Goal: Task Accomplishment & Management: Manage account settings

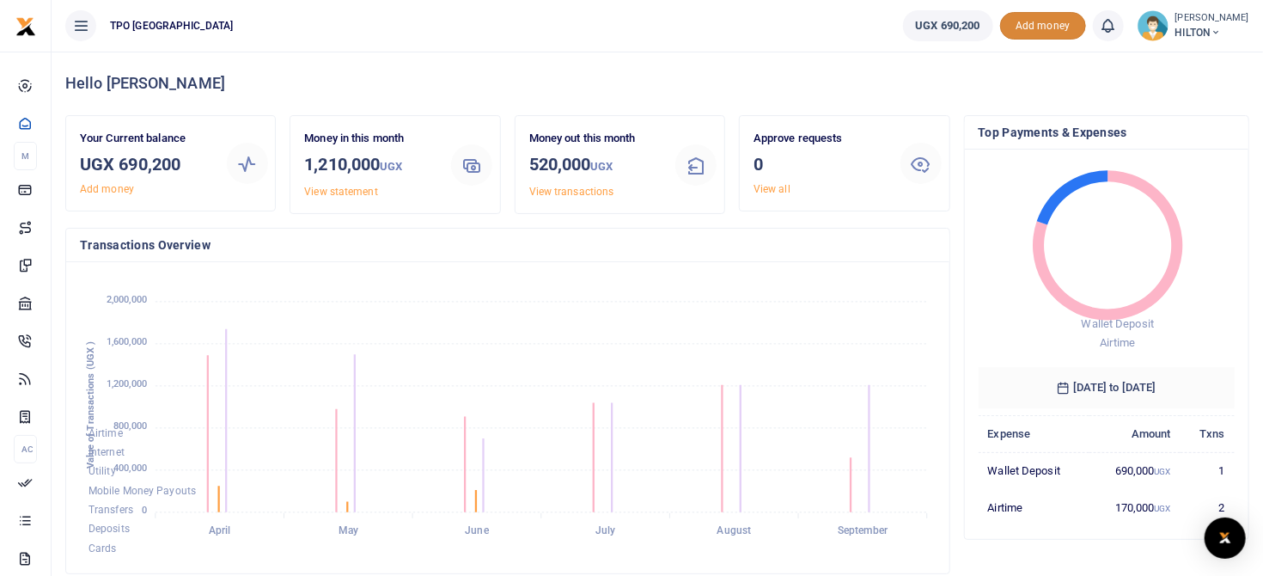
click at [1029, 21] on span "Add money" at bounding box center [1043, 26] width 86 height 28
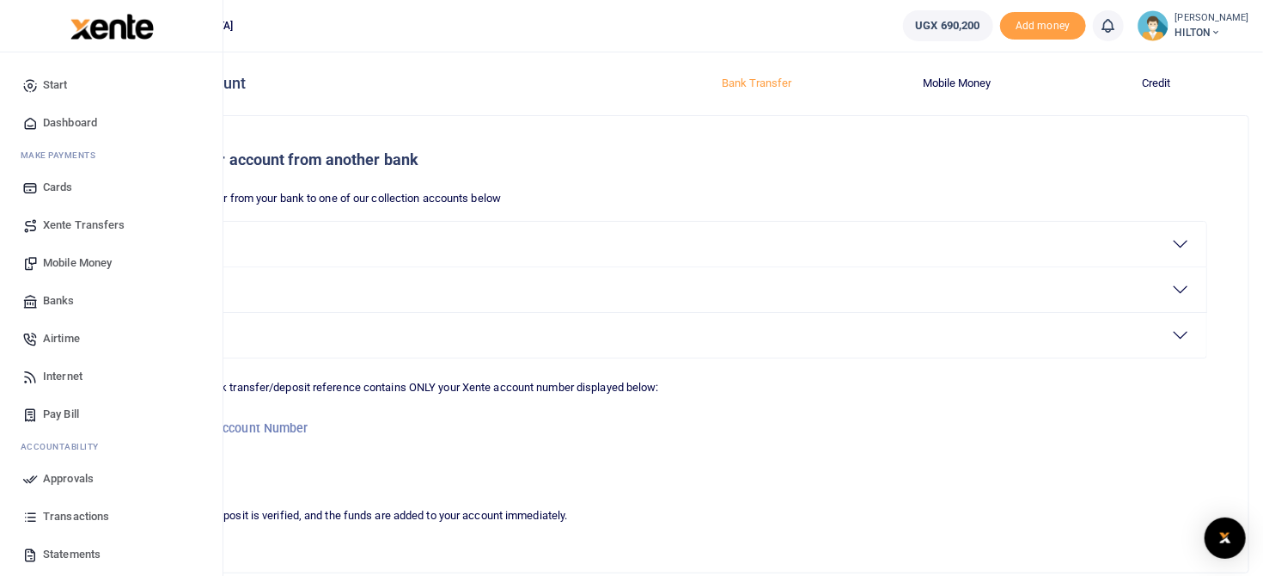
click at [55, 335] on span "Airtime" at bounding box center [61, 338] width 37 height 17
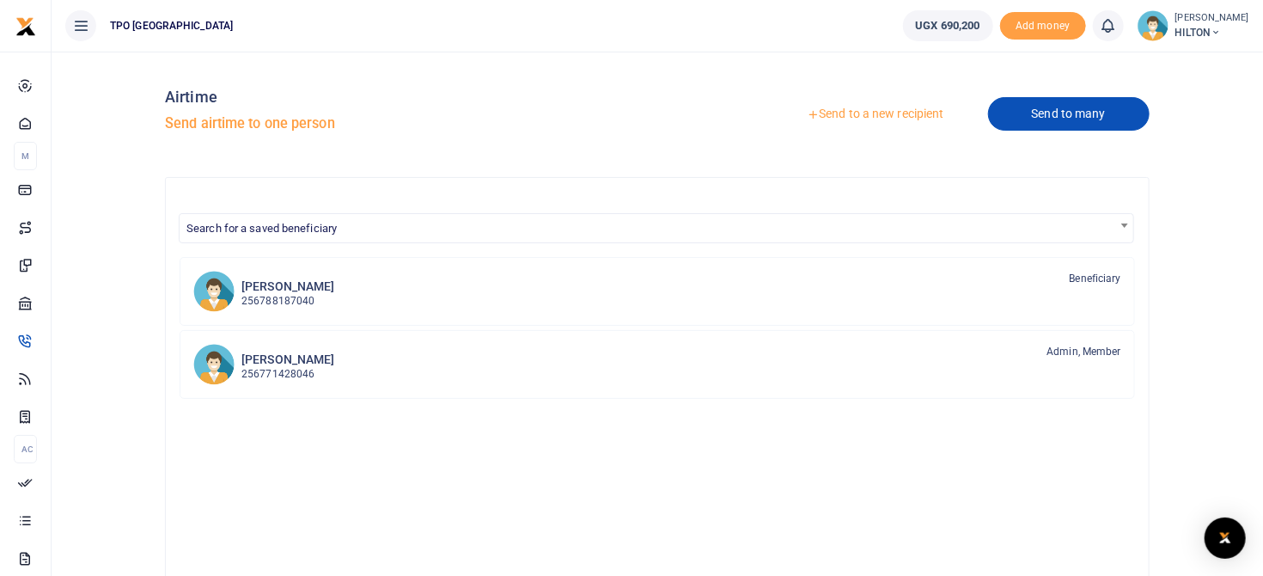
click at [1043, 113] on link "Send to many" at bounding box center [1068, 114] width 161 height 34
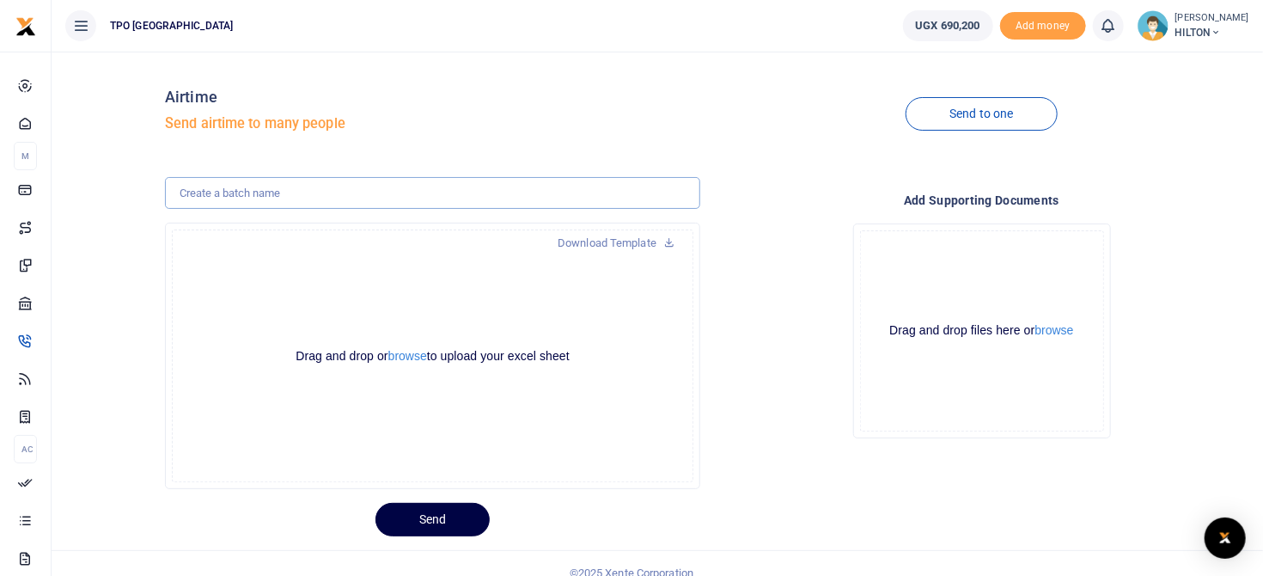
click at [203, 195] on input "text" at bounding box center [432, 193] width 535 height 33
type input "ETIP Staff"
click at [399, 352] on button "browse" at bounding box center [407, 356] width 39 height 13
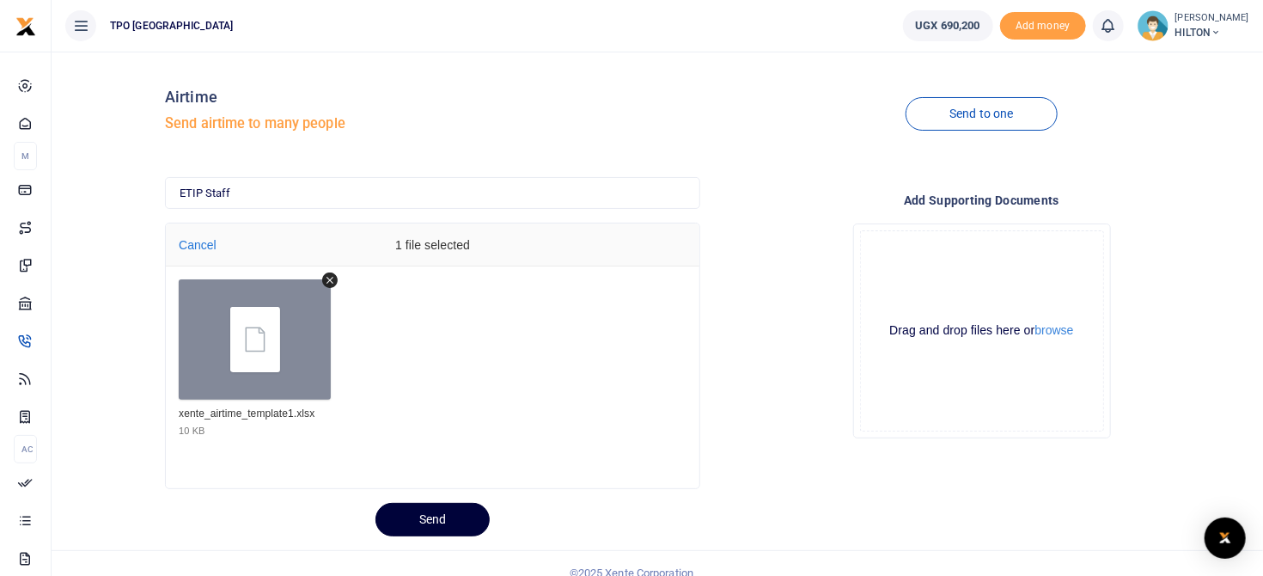
click at [427, 518] on button "Send" at bounding box center [432, 520] width 114 height 34
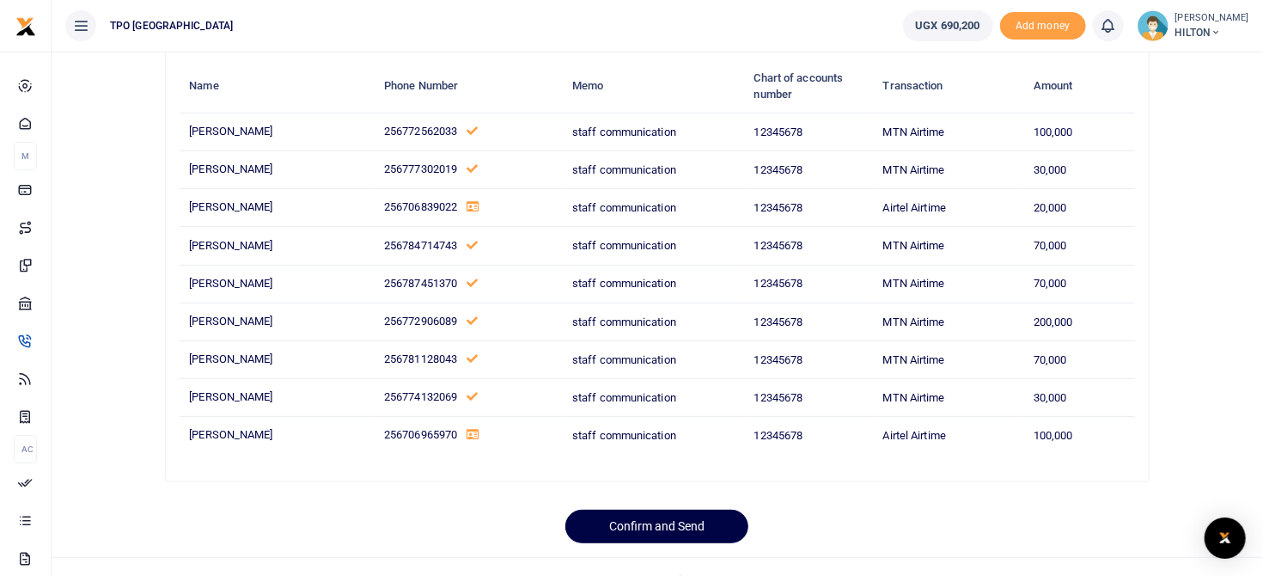
scroll to position [155, 0]
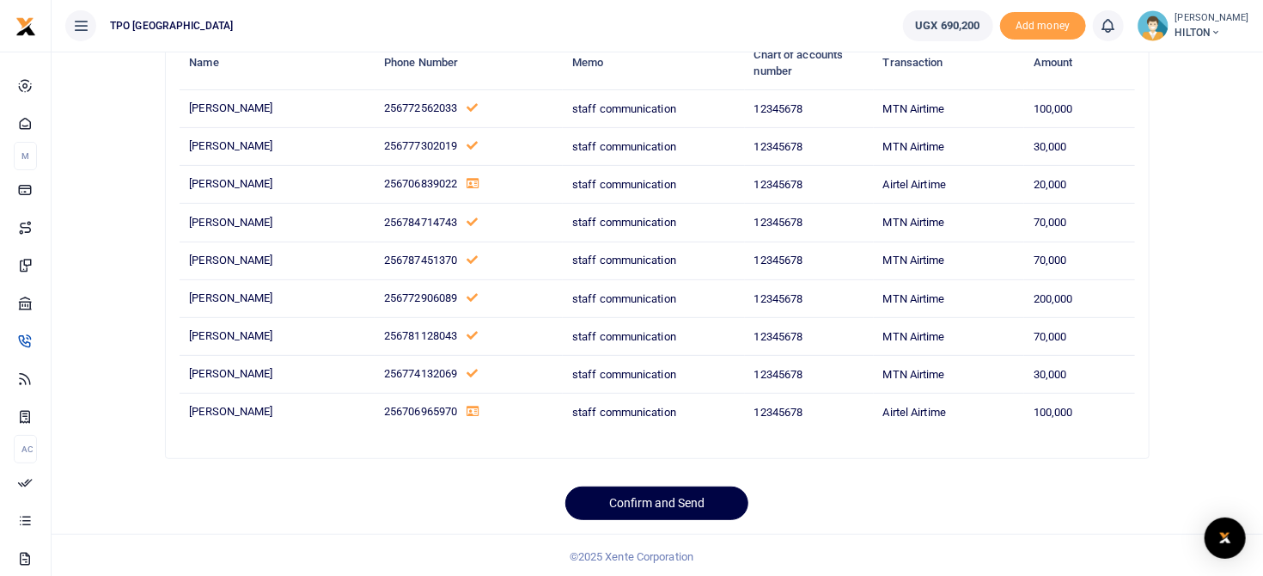
click at [466, 409] on icon at bounding box center [472, 410] width 13 height 11
click at [654, 496] on button "Confirm and Send" at bounding box center [656, 503] width 183 height 34
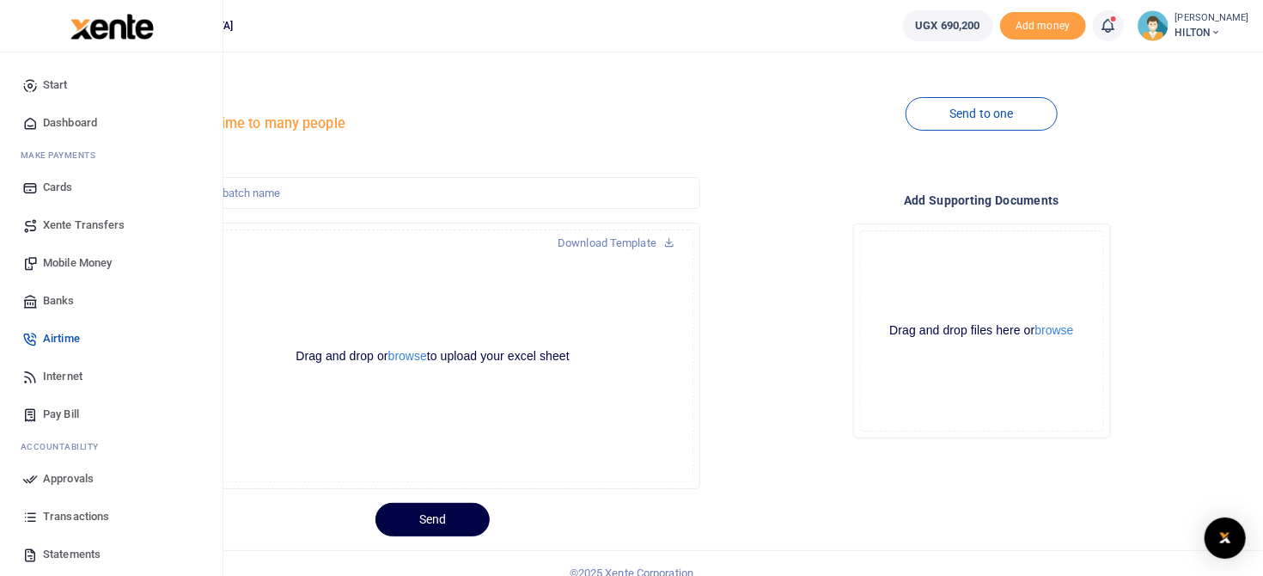
click at [56, 476] on span "Approvals" at bounding box center [68, 478] width 51 height 17
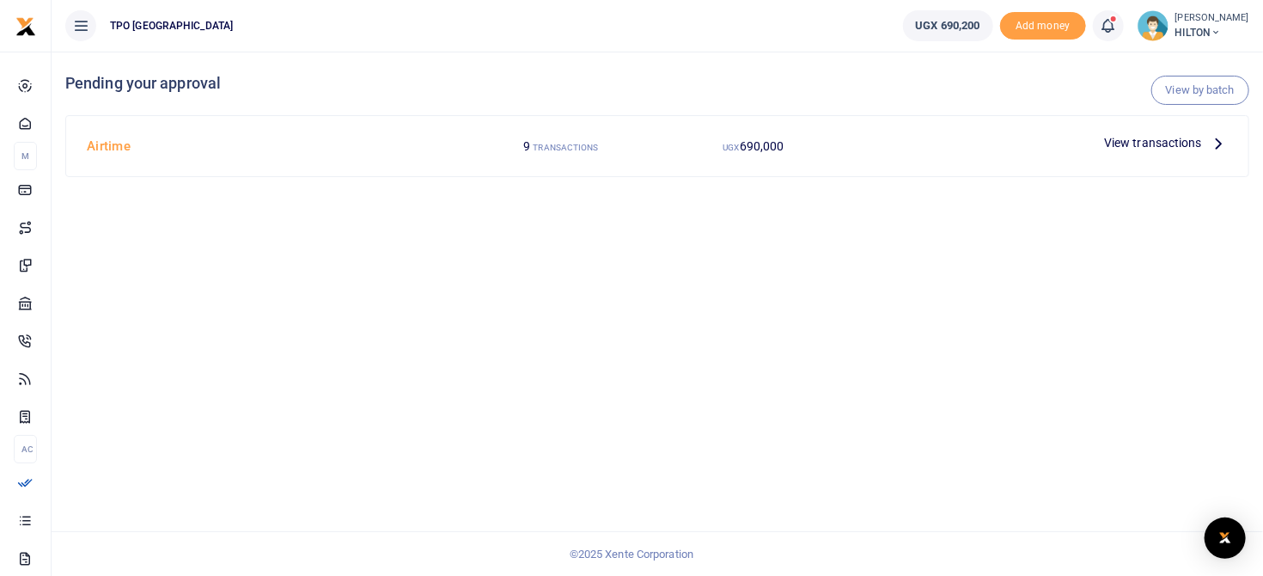
click at [1146, 141] on span "View transactions" at bounding box center [1153, 142] width 98 height 19
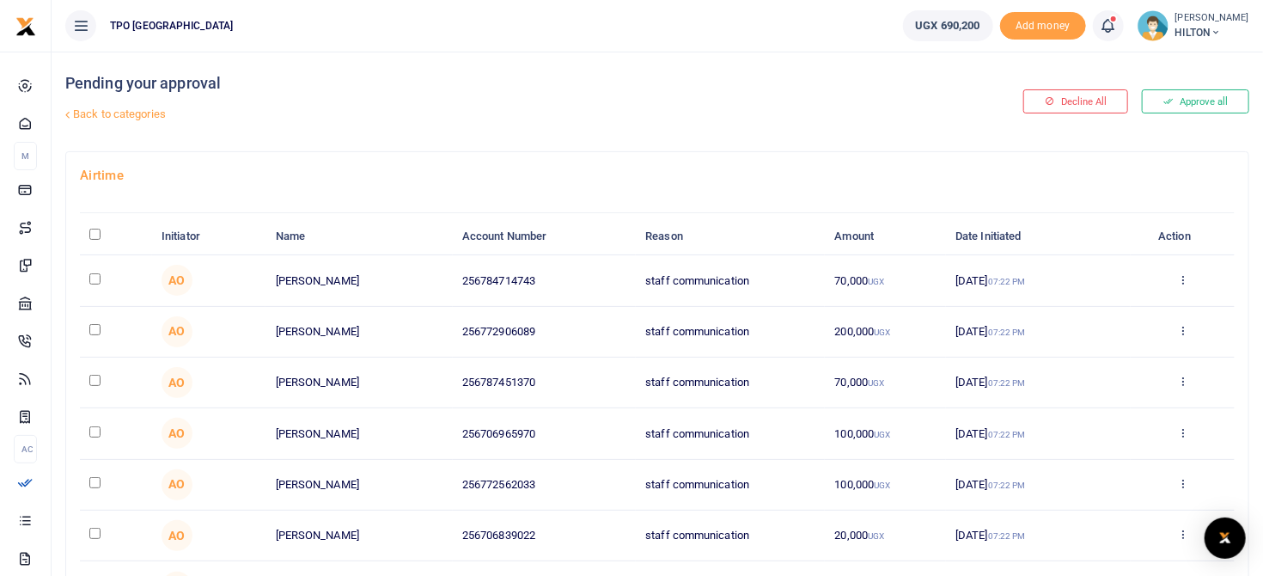
click at [94, 232] on input "\a \a : activate to sort column descending" at bounding box center [94, 233] width 11 height 11
checkbox input "true"
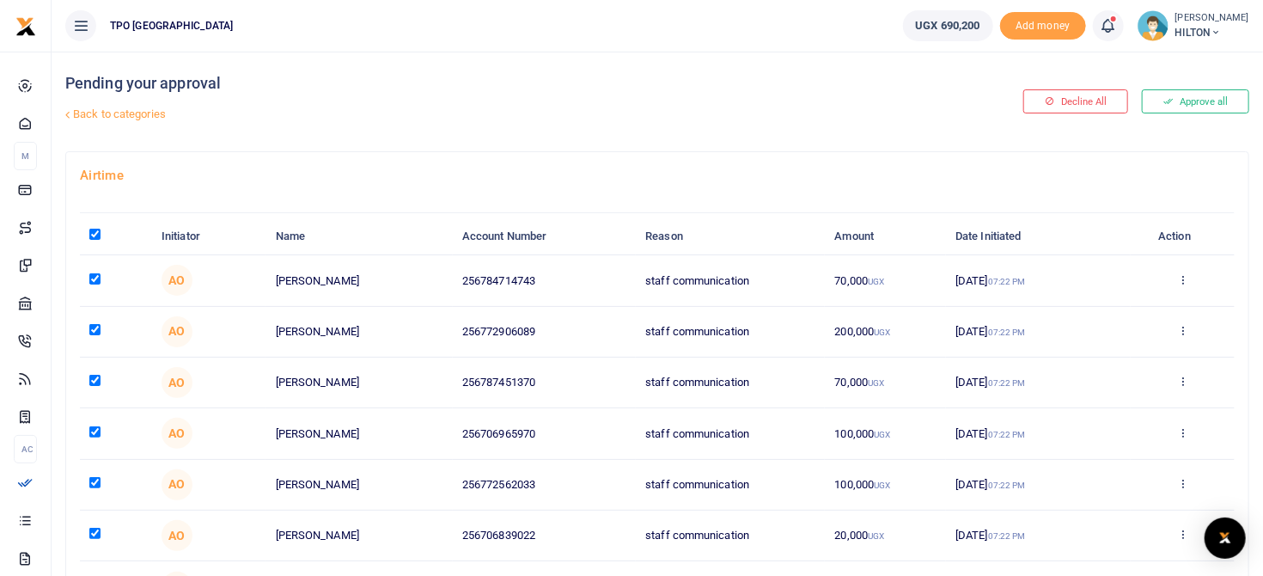
checkbox input "true"
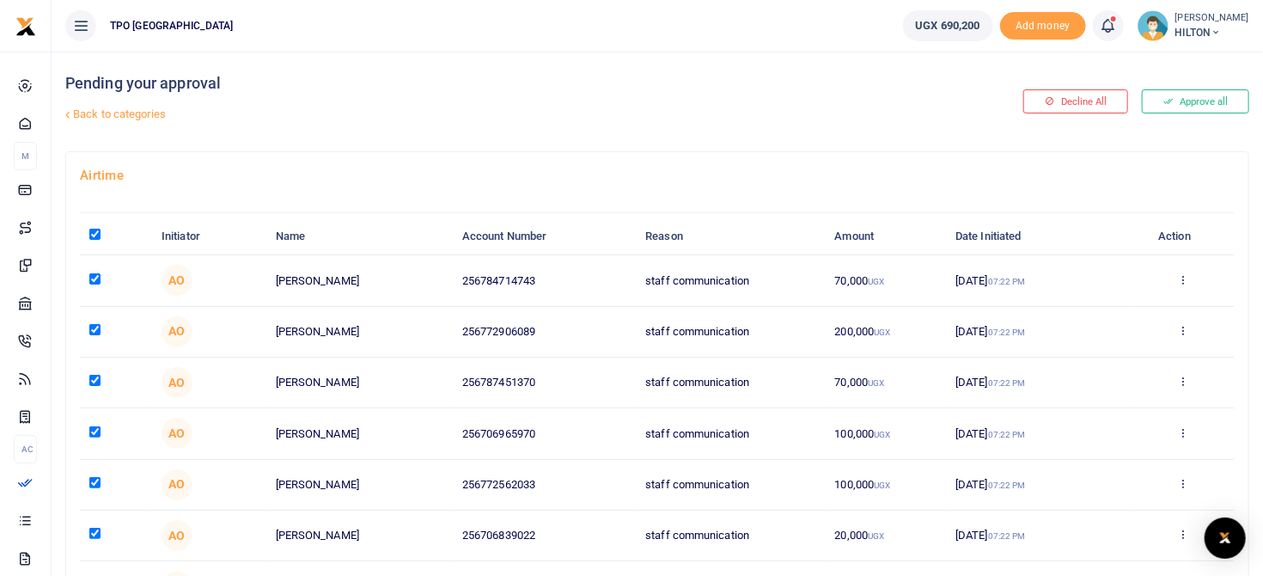
checkbox input "true"
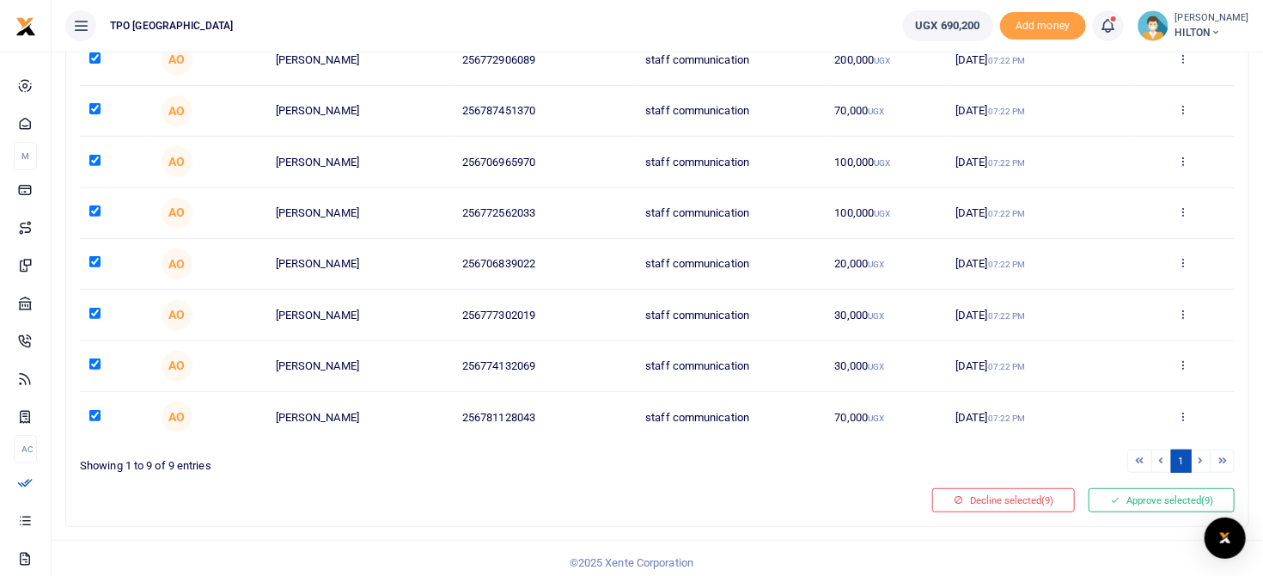
scroll to position [277, 0]
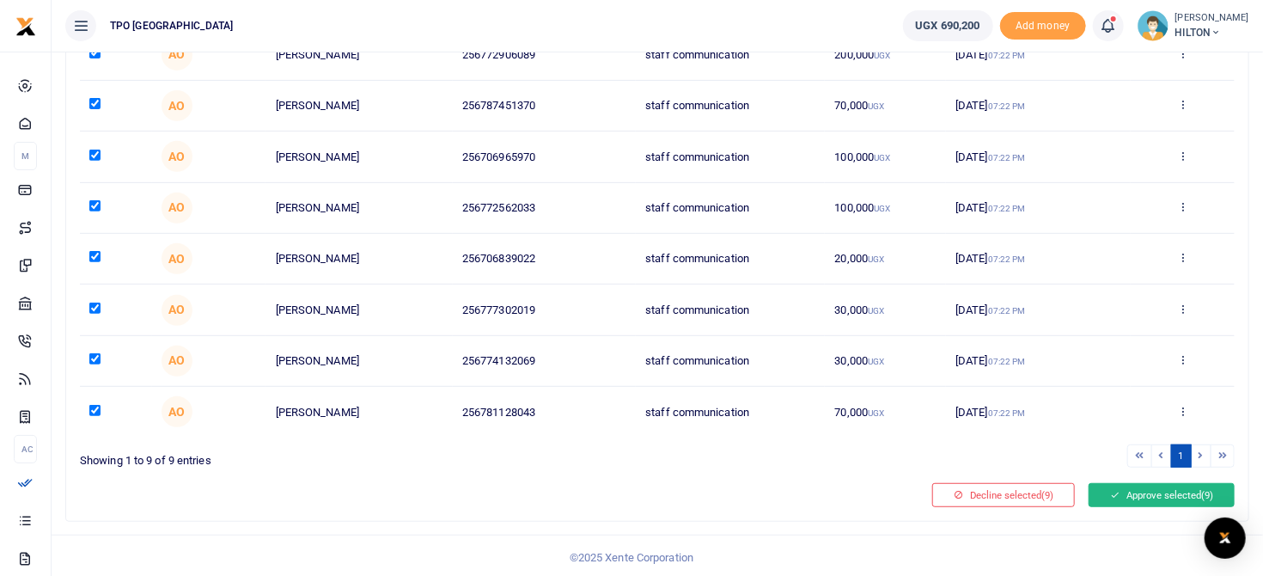
click at [1160, 491] on button "Approve selected (9)" at bounding box center [1161, 495] width 146 height 24
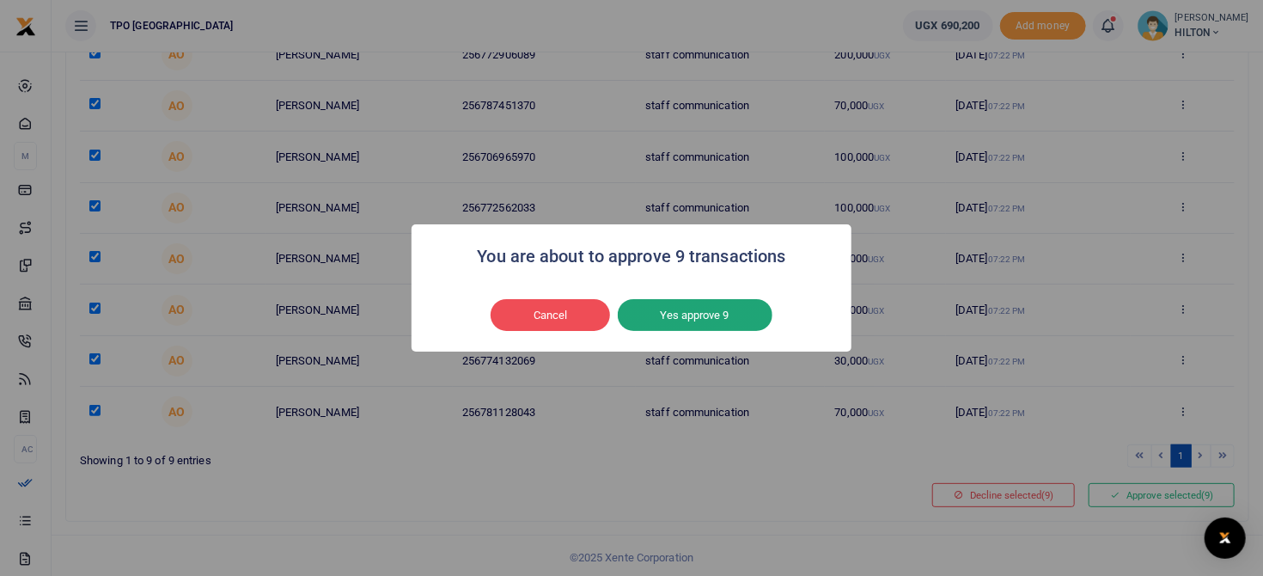
click at [677, 308] on button "Yes approve 9" at bounding box center [695, 315] width 155 height 33
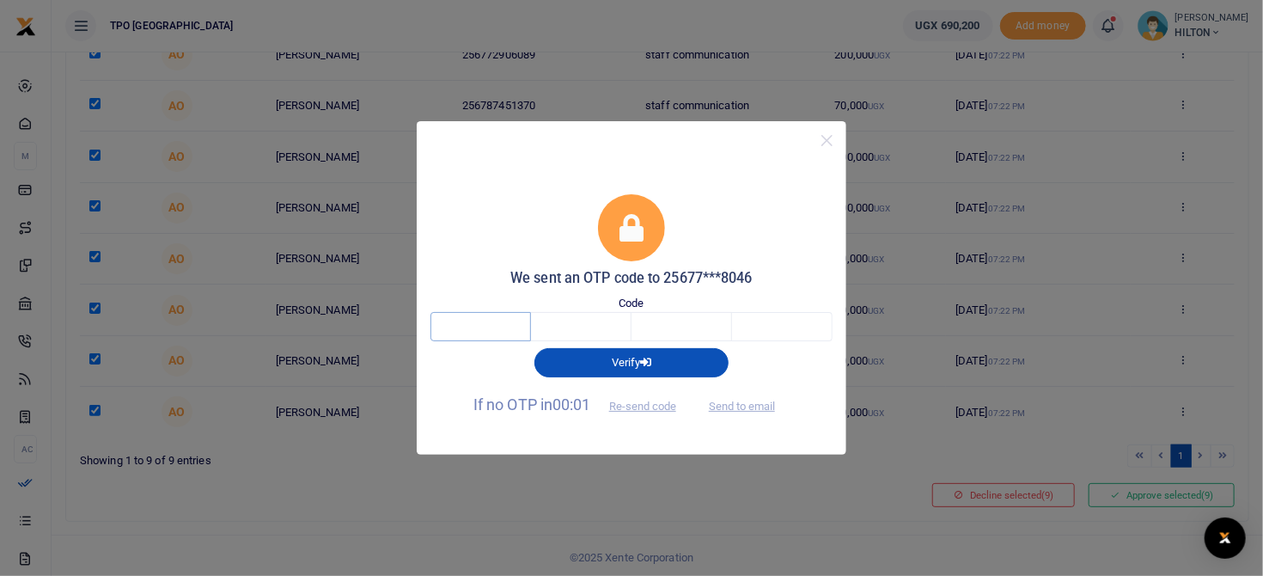
click at [472, 334] on input "text" at bounding box center [480, 326] width 101 height 29
type input "5"
type input "4"
type input "3"
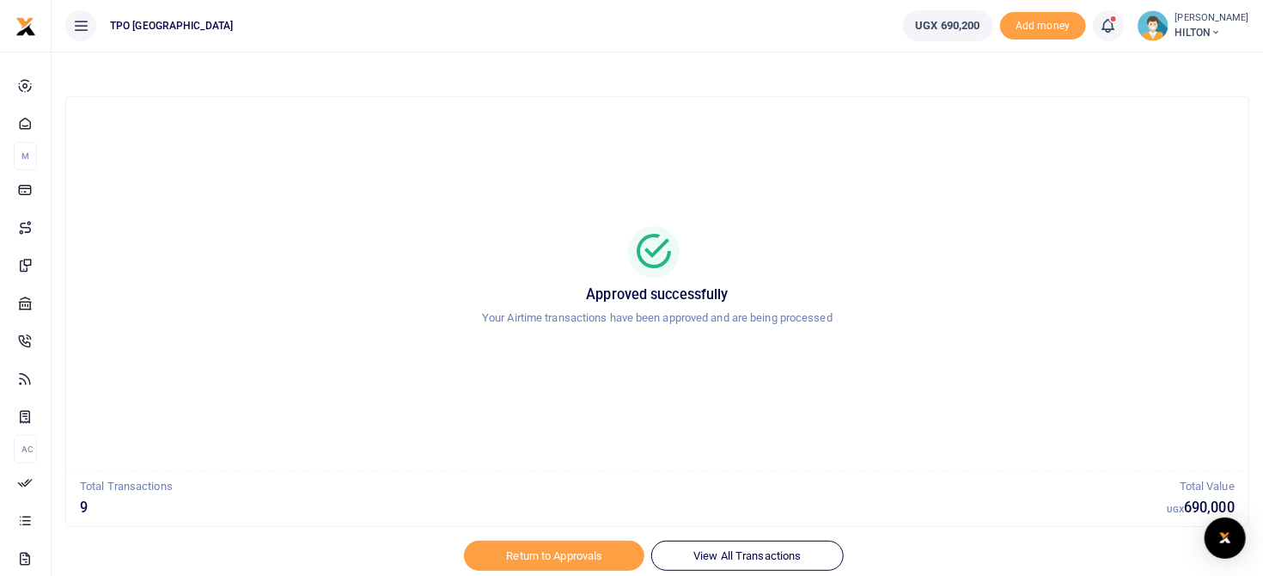
click at [721, 555] on div at bounding box center [631, 565] width 301 height 21
click at [1143, 26] on img at bounding box center [1152, 25] width 31 height 31
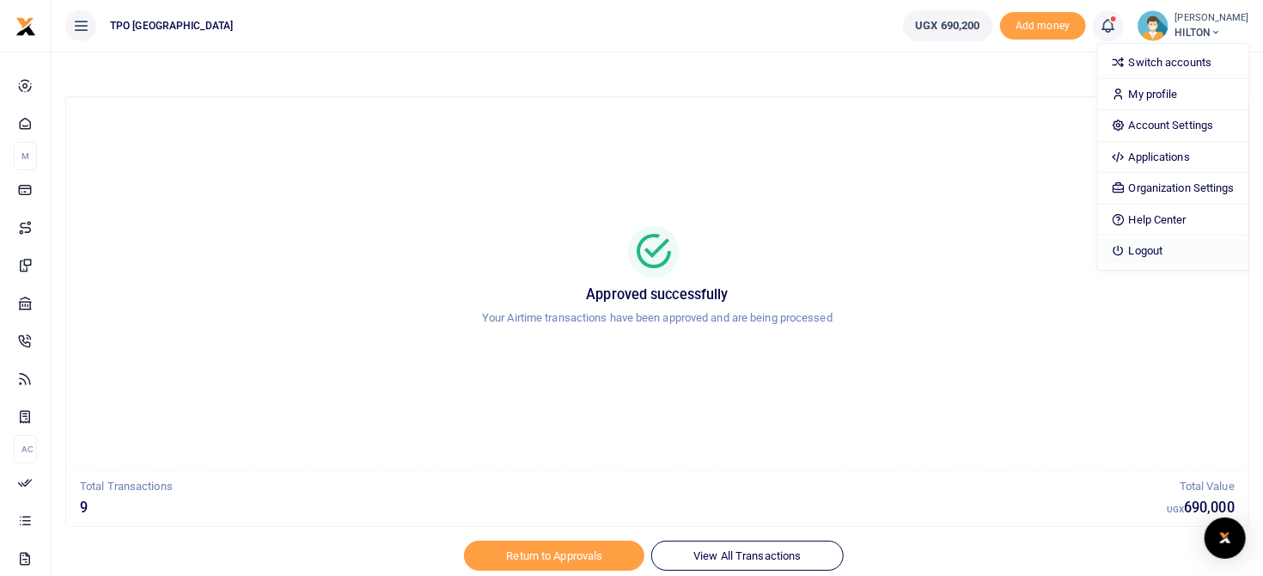
click at [1140, 245] on link "Logout" at bounding box center [1173, 251] width 150 height 24
